Goal: Navigation & Orientation: Find specific page/section

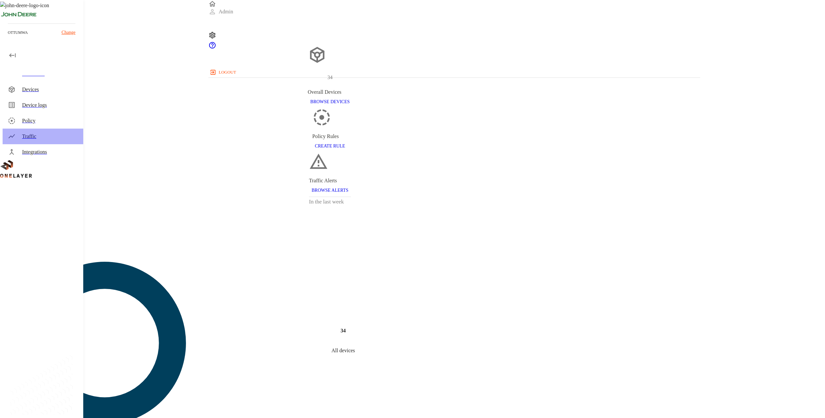
click at [38, 142] on div "Traffic" at bounding box center [43, 136] width 81 height 16
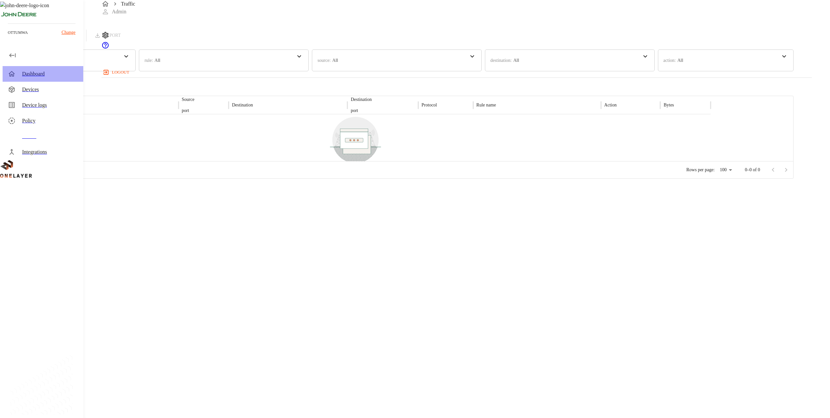
click at [68, 72] on div "Dashboard" at bounding box center [50, 74] width 56 height 8
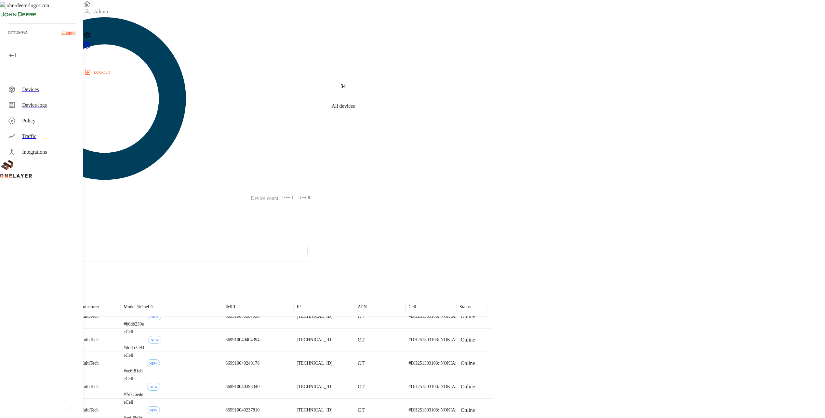
scroll to position [503, 0]
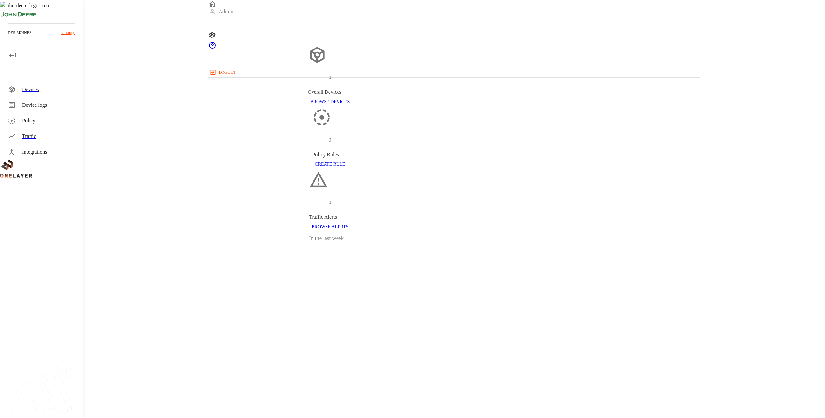
click at [62, 144] on div "Integrations" at bounding box center [43, 152] width 81 height 16
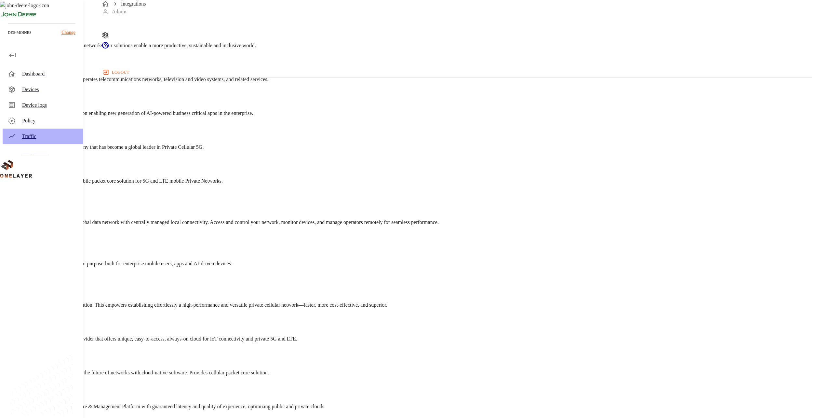
click at [63, 138] on div "Traffic" at bounding box center [50, 136] width 56 height 8
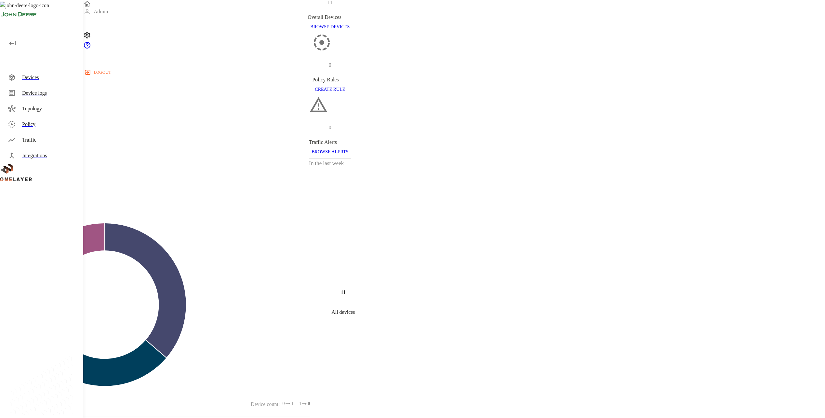
scroll to position [163, 0]
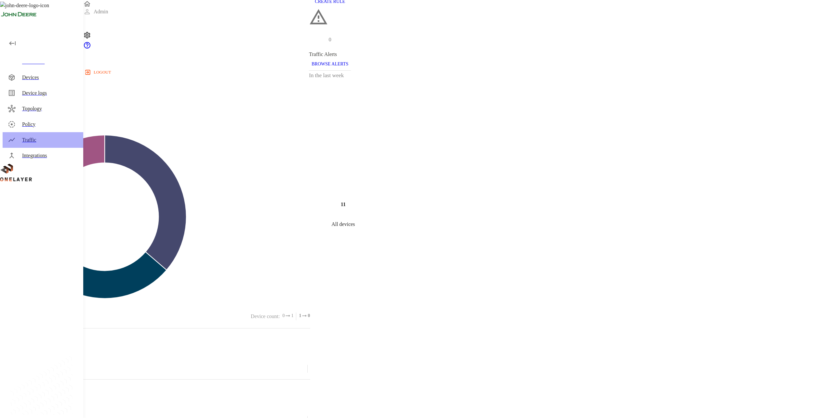
click at [33, 138] on div "Traffic" at bounding box center [50, 140] width 56 height 8
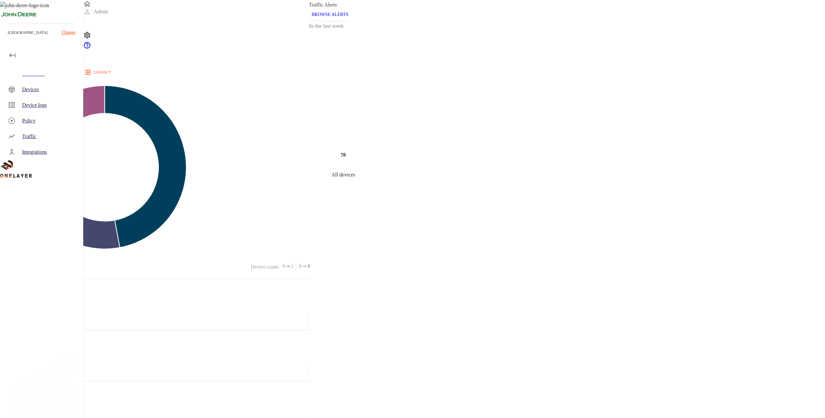
scroll to position [228, 0]
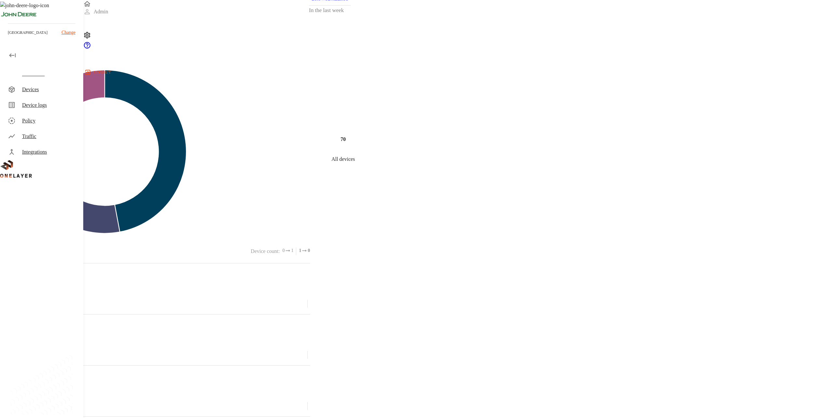
click at [48, 135] on div "Traffic" at bounding box center [50, 136] width 56 height 8
